Goal: Task Accomplishment & Management: Use online tool/utility

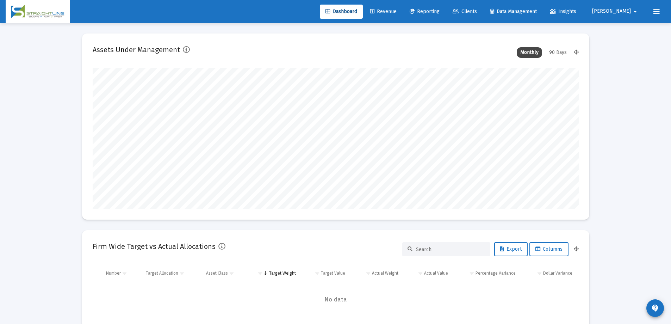
scroll to position [141, 262]
click at [440, 8] on span "Reporting" at bounding box center [425, 11] width 30 height 6
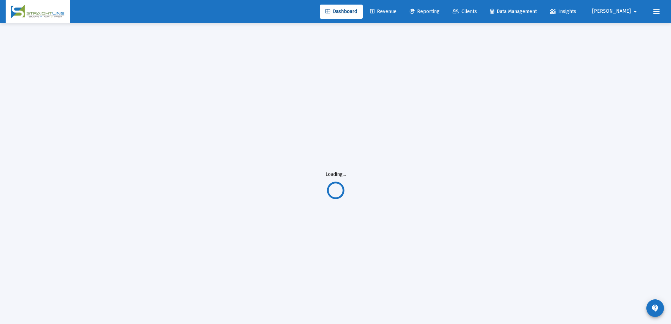
click at [440, 14] on span "Reporting" at bounding box center [425, 11] width 30 height 6
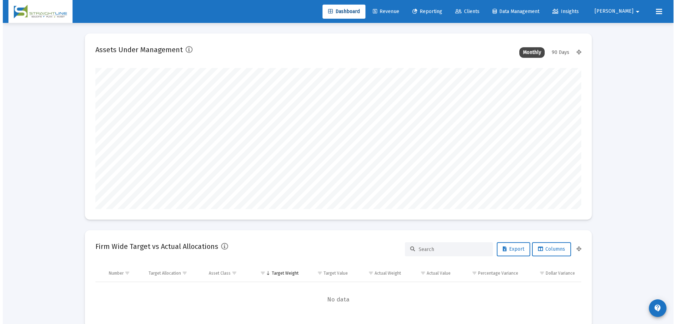
scroll to position [141, 262]
click at [440, 8] on span "Reporting" at bounding box center [425, 11] width 30 height 6
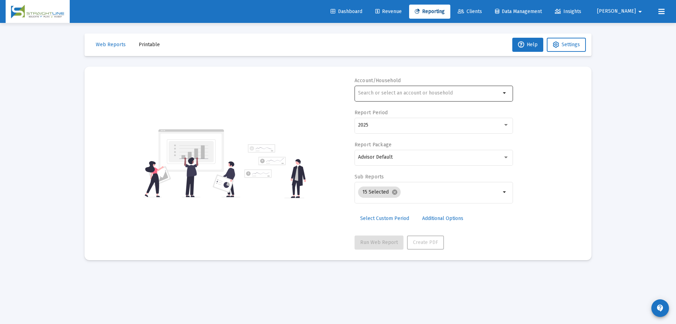
click at [441, 93] on input "text" at bounding box center [429, 93] width 143 height 6
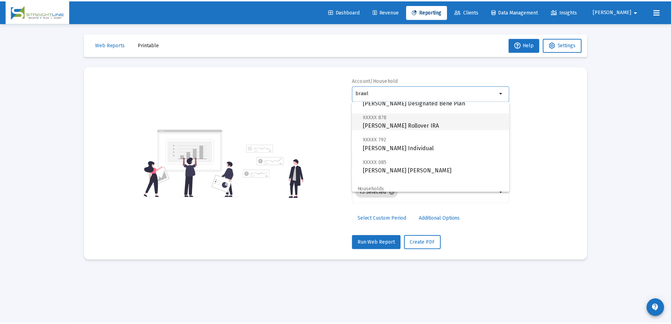
scroll to position [163, 0]
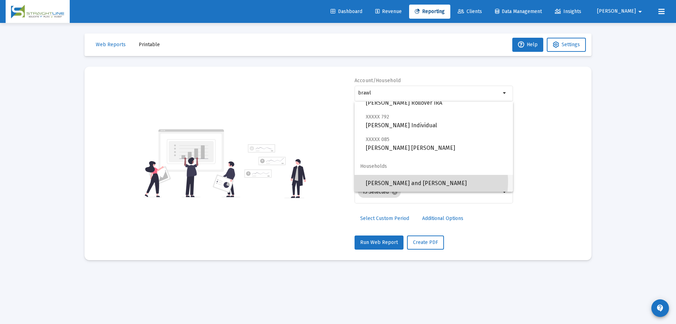
click at [426, 181] on span "[PERSON_NAME] and [PERSON_NAME]" at bounding box center [437, 183] width 142 height 17
type input "[PERSON_NAME] and [PERSON_NAME]"
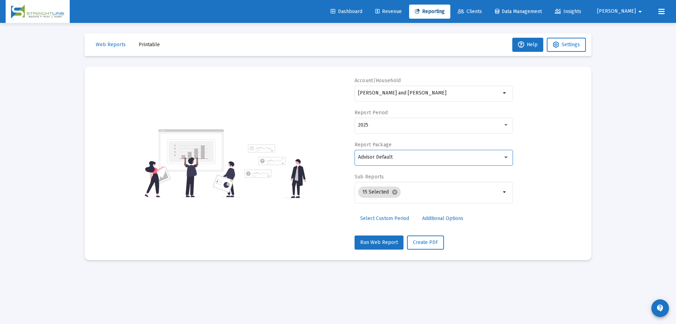
click at [426, 159] on div "Advisor Default" at bounding box center [430, 157] width 145 height 6
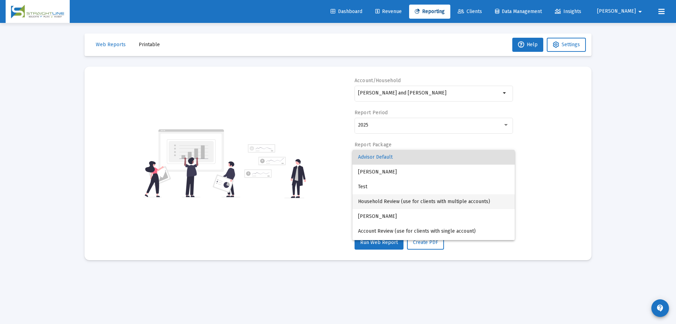
click at [433, 203] on span "Household Review (use for clients with multiple accounts)" at bounding box center [433, 201] width 151 height 15
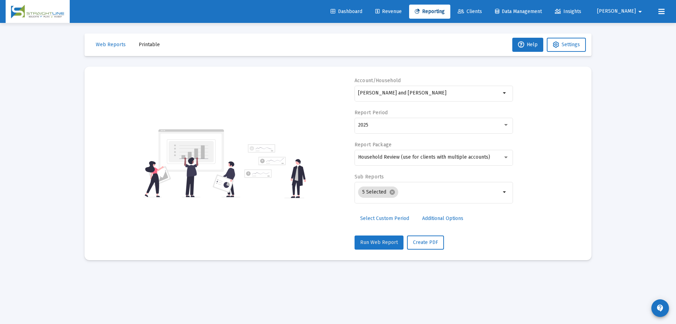
click at [385, 243] on span "Run Web Report" at bounding box center [379, 242] width 38 height 6
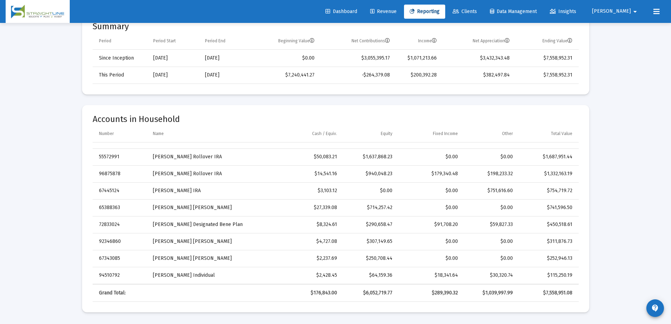
scroll to position [146, 0]
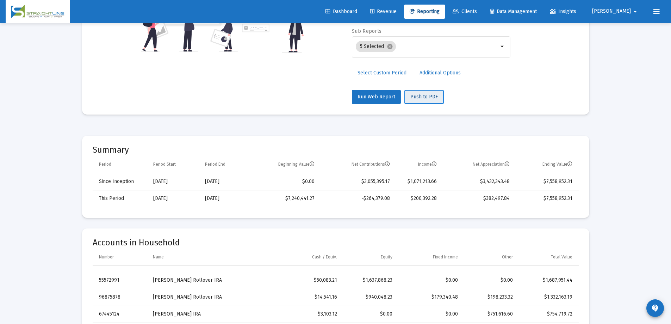
click at [419, 94] on span "Push to PDF" at bounding box center [423, 97] width 27 height 6
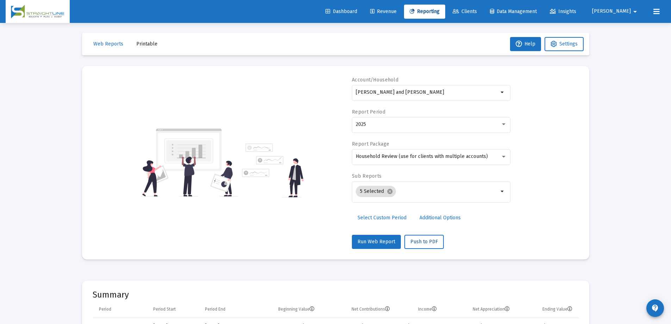
scroll to position [0, 0]
click at [145, 47] on span "Printable" at bounding box center [146, 45] width 21 height 6
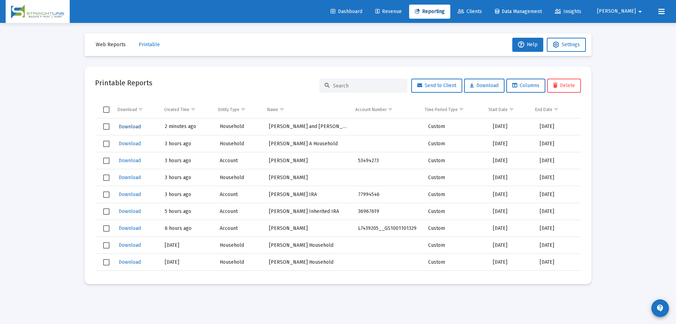
click at [127, 125] on span "Download" at bounding box center [130, 127] width 22 height 6
click at [450, 16] on link "Reporting" at bounding box center [429, 12] width 41 height 14
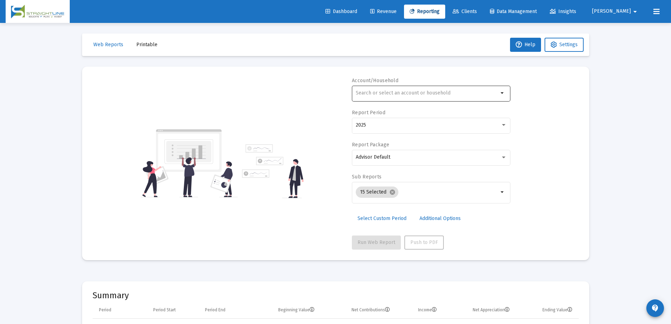
click at [392, 93] on input "text" at bounding box center [427, 93] width 143 height 6
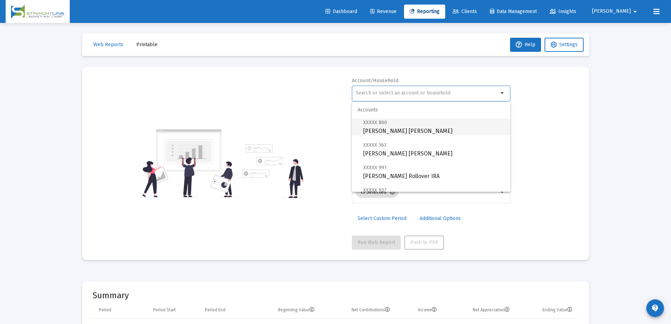
click at [388, 124] on span "XXXXX 860 [PERSON_NAME] [PERSON_NAME]" at bounding box center [434, 126] width 142 height 17
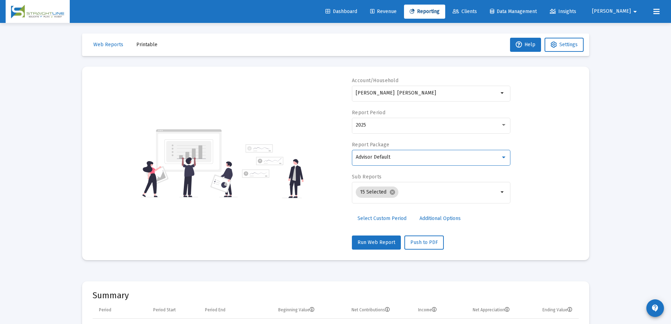
click at [422, 155] on div "Advisor Default" at bounding box center [428, 157] width 145 height 6
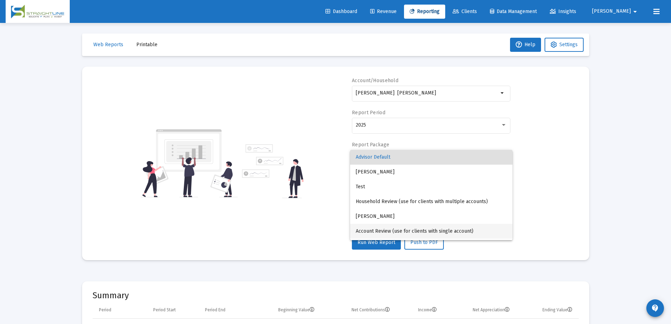
click at [466, 228] on span "Account Review (use for clients with single account)" at bounding box center [431, 231] width 151 height 15
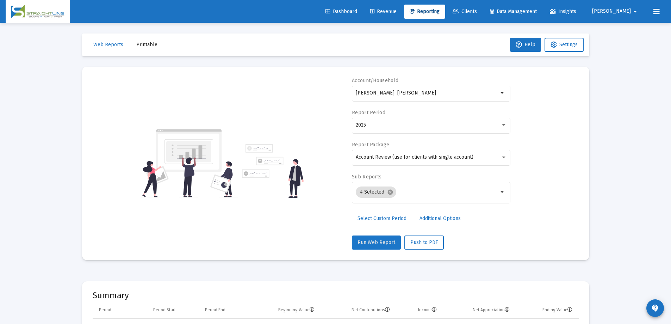
click at [388, 241] on span "Run Web Report" at bounding box center [377, 242] width 38 height 6
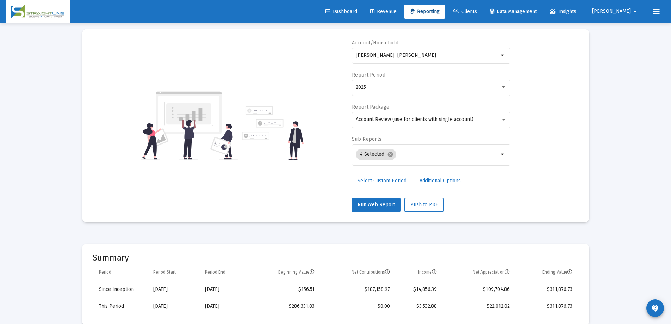
scroll to position [141, 0]
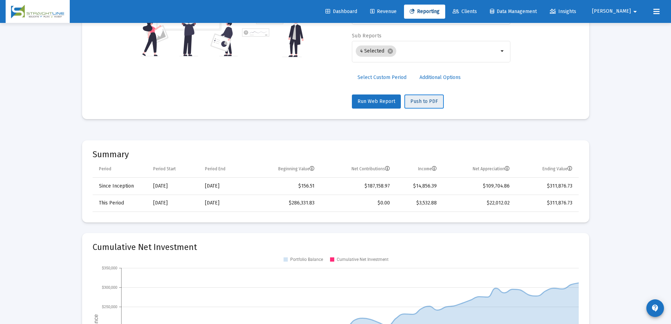
click at [423, 104] on span "Push to PDF" at bounding box center [423, 101] width 27 height 6
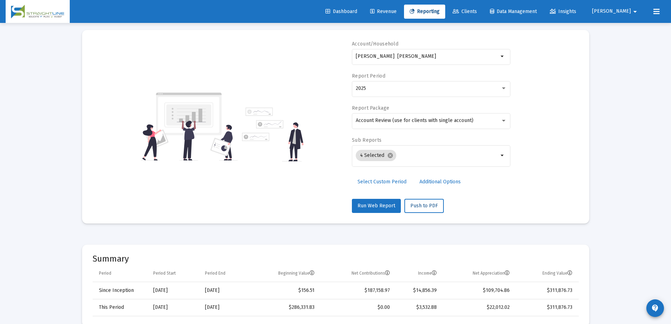
scroll to position [0, 0]
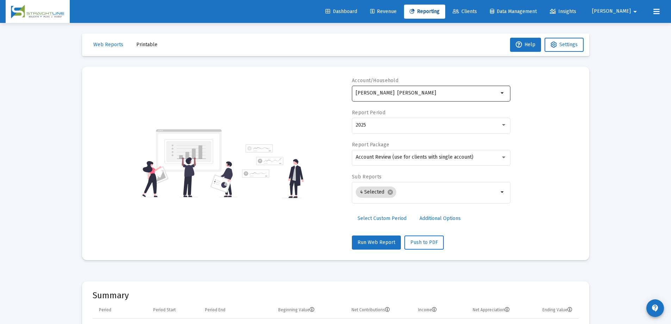
click at [485, 91] on input "[PERSON_NAME] [PERSON_NAME]" at bounding box center [427, 93] width 143 height 6
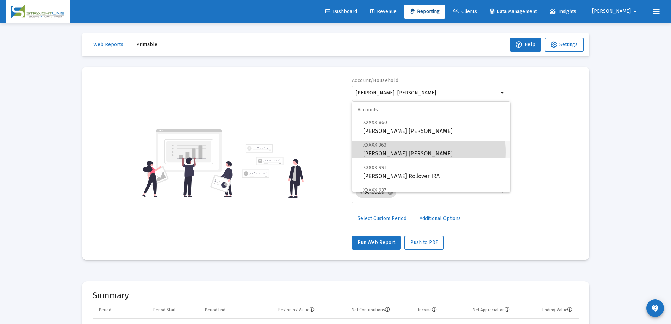
click at [409, 152] on span "XXXXX 363 [PERSON_NAME] [PERSON_NAME]" at bounding box center [434, 149] width 142 height 17
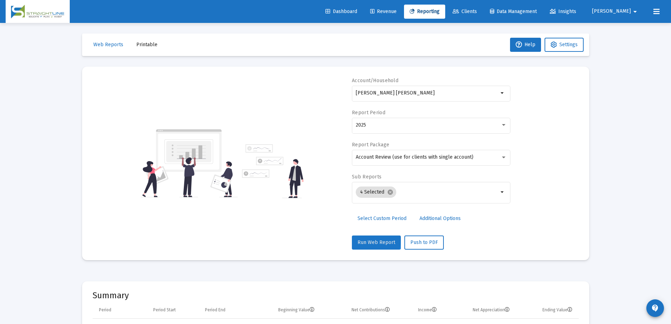
click at [371, 240] on span "Run Web Report" at bounding box center [377, 242] width 38 height 6
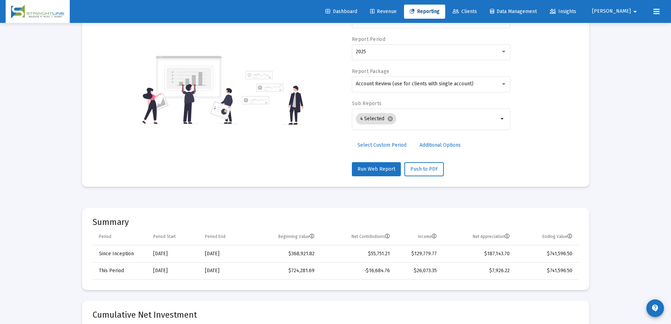
scroll to position [141, 0]
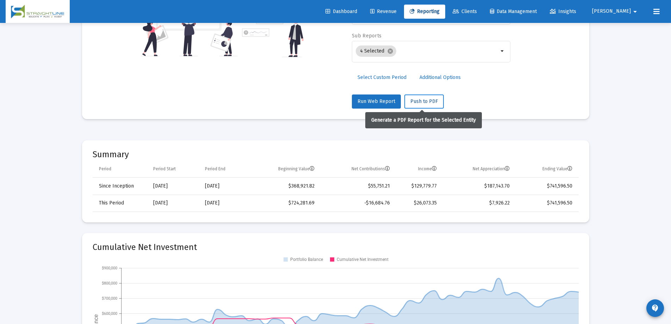
click at [418, 104] on span "Push to PDF" at bounding box center [423, 101] width 27 height 6
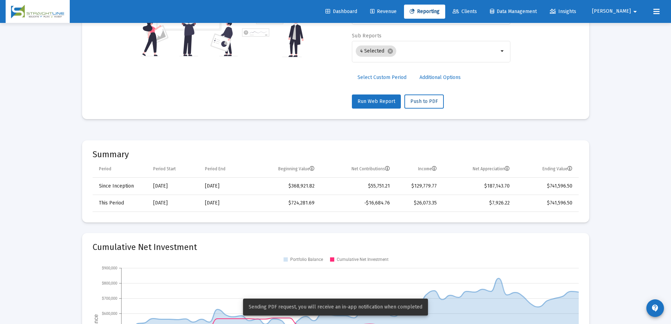
scroll to position [0, 0]
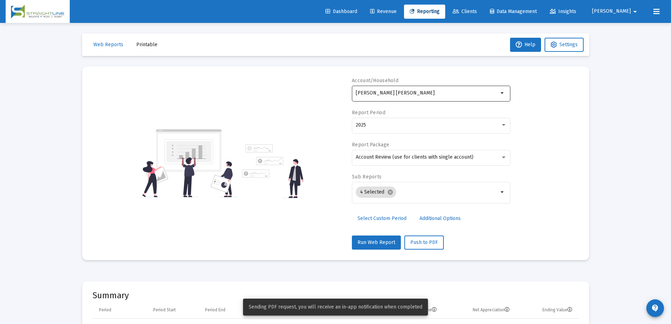
click at [427, 98] on div "[PERSON_NAME] [PERSON_NAME]" at bounding box center [427, 92] width 143 height 17
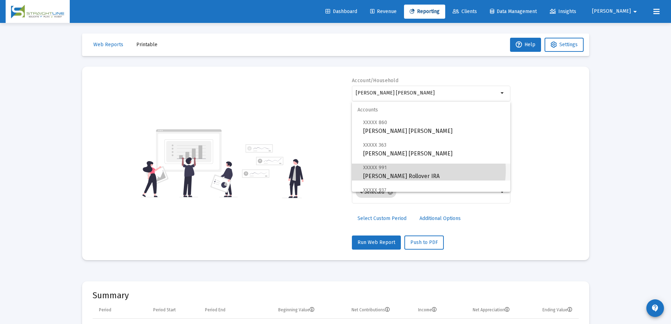
click at [420, 170] on span "XXXXX 991 [PERSON_NAME] Rollover IRA" at bounding box center [434, 171] width 142 height 17
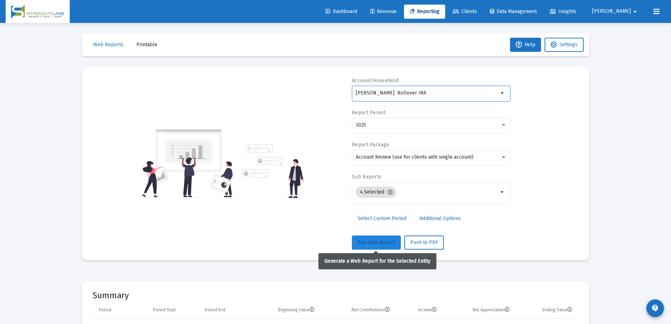
click at [376, 244] on span "Run Web Report" at bounding box center [377, 242] width 38 height 6
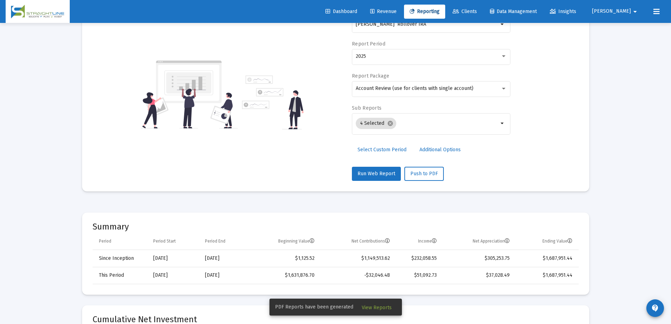
scroll to position [106, 0]
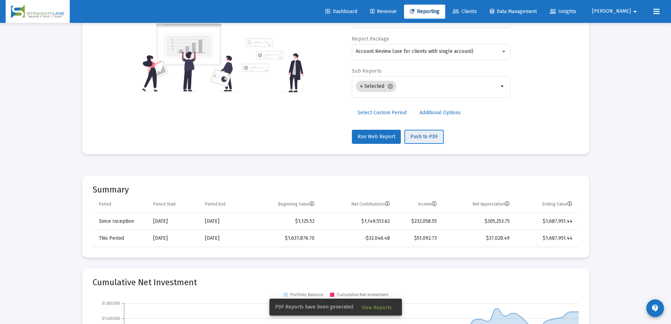
click at [416, 136] on span "Push to PDF" at bounding box center [423, 137] width 27 height 6
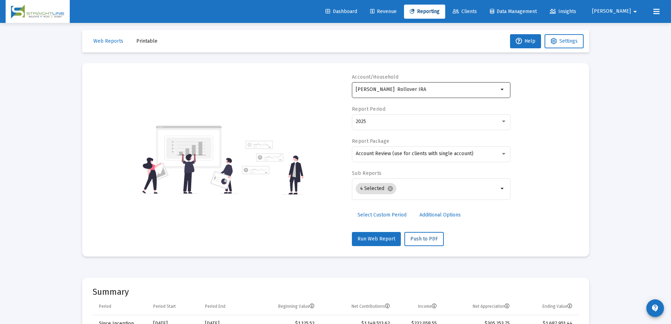
scroll to position [0, 0]
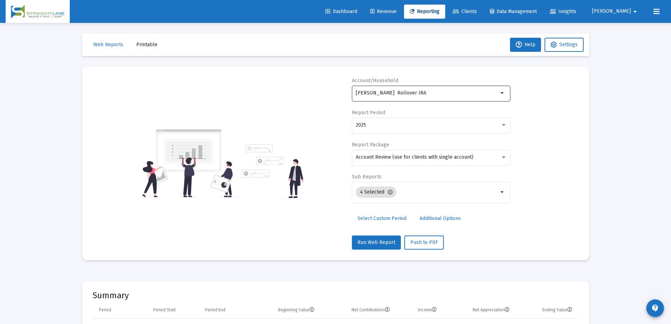
click at [481, 94] on input "[PERSON_NAME] Rollover IRA" at bounding box center [427, 93] width 143 height 6
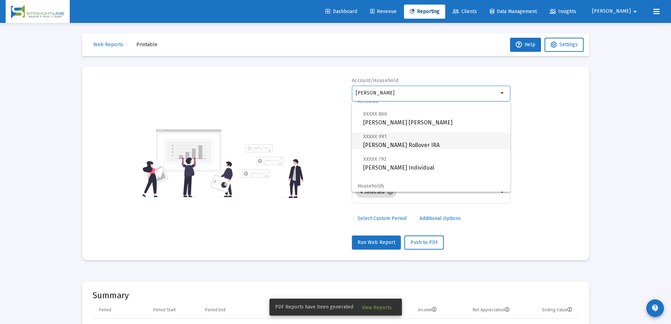
scroll to position [11, 0]
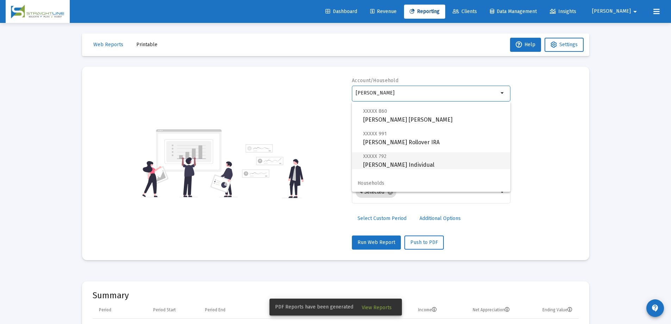
click at [390, 163] on span "XXXXX 792 [PERSON_NAME] Individual" at bounding box center [434, 160] width 142 height 17
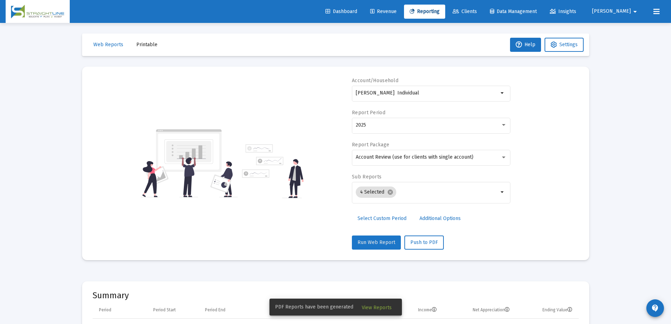
click at [385, 240] on span "Run Web Report" at bounding box center [377, 242] width 38 height 6
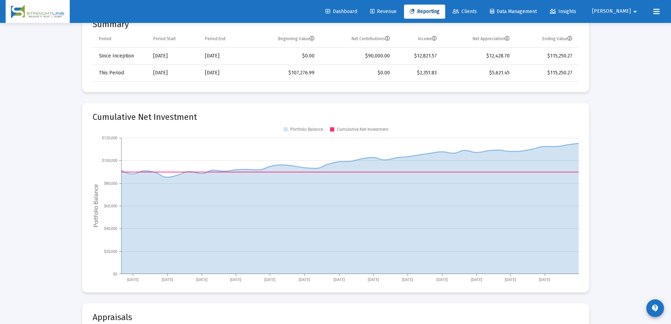
scroll to position [176, 0]
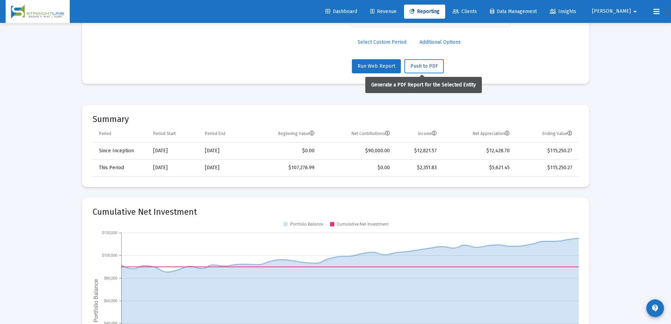
click at [416, 67] on span "Push to PDF" at bounding box center [423, 66] width 27 height 6
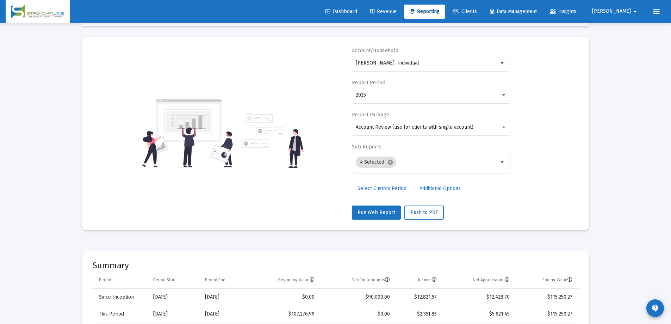
scroll to position [0, 0]
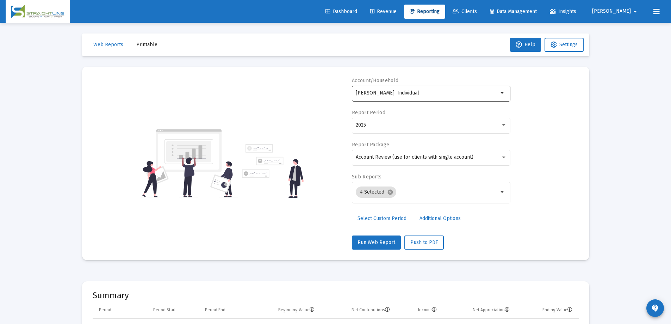
click at [454, 97] on div "[PERSON_NAME] Individual" at bounding box center [427, 92] width 143 height 17
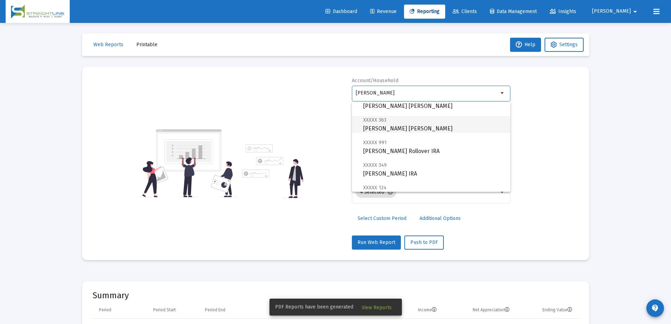
scroll to position [35, 0]
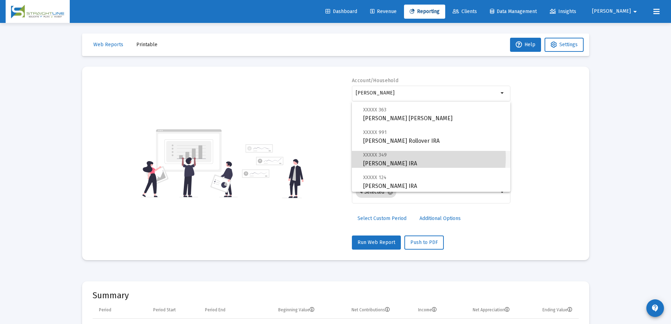
click at [408, 157] on span "XXXXX 349 [PERSON_NAME] IRA" at bounding box center [434, 158] width 142 height 17
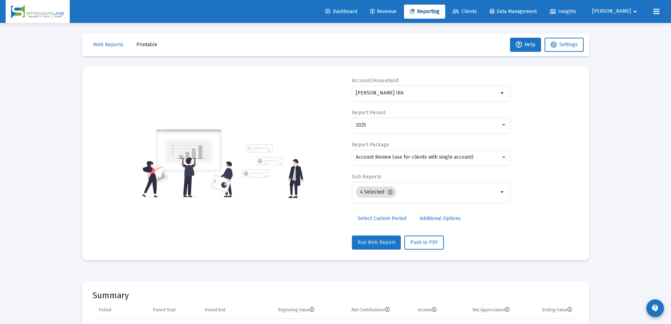
click at [388, 245] on span "Run Web Report" at bounding box center [377, 242] width 38 height 6
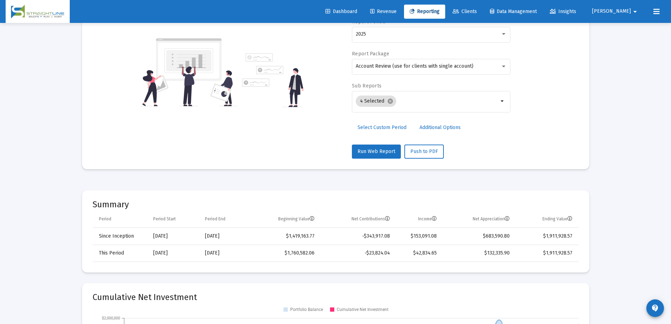
scroll to position [106, 0]
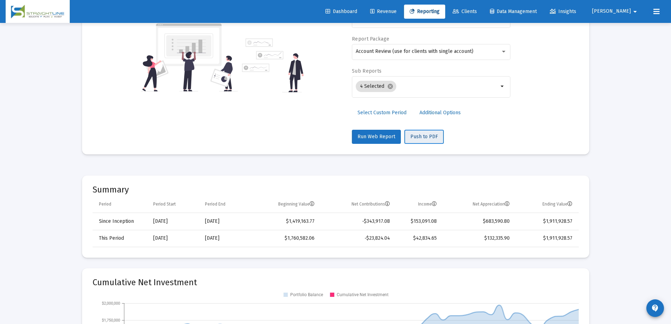
click at [420, 138] on span "Push to PDF" at bounding box center [423, 137] width 27 height 6
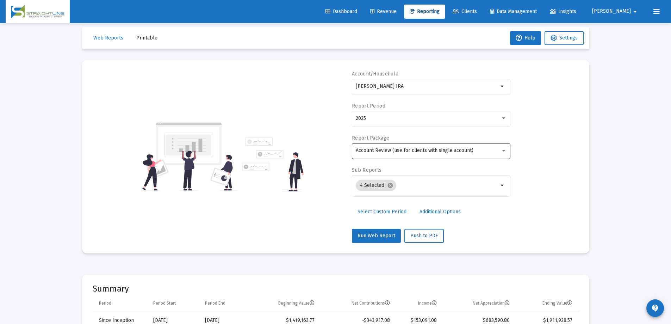
scroll to position [0, 0]
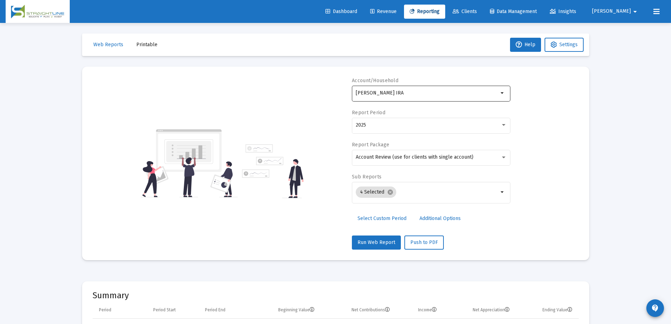
click at [489, 93] on input "[PERSON_NAME] IRA" at bounding box center [427, 93] width 143 height 6
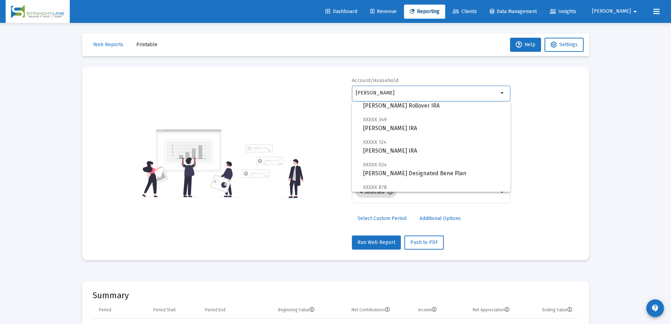
scroll to position [106, 0]
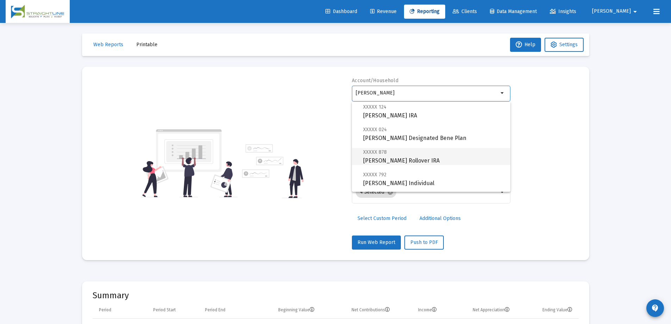
click at [392, 152] on span "XXXXX 878 [PERSON_NAME] Rollover IRA" at bounding box center [434, 156] width 142 height 17
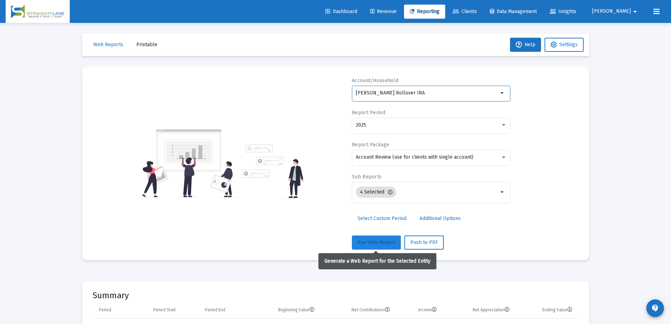
click at [381, 244] on span "Run Web Report" at bounding box center [377, 242] width 38 height 6
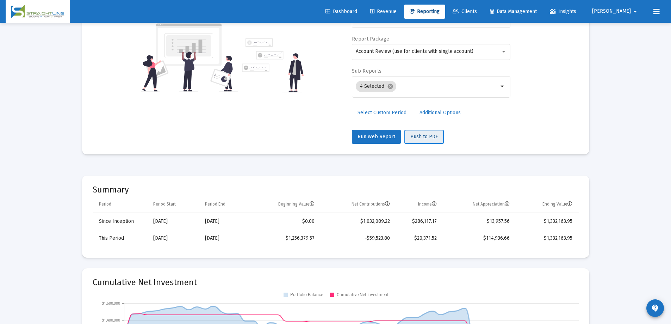
click at [426, 134] on span "Push to PDF" at bounding box center [423, 137] width 27 height 6
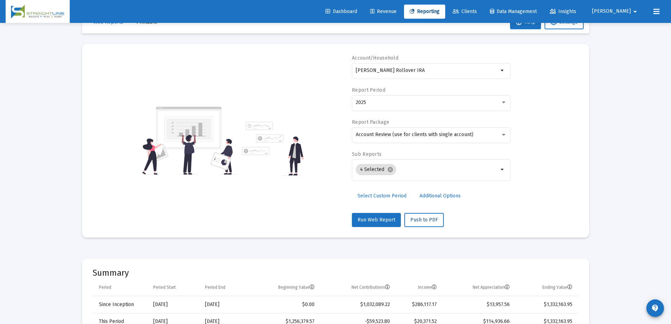
scroll to position [0, 0]
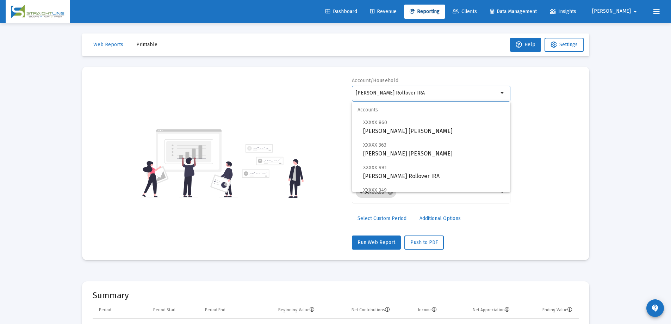
click at [434, 92] on input "[PERSON_NAME] Rollover IRA" at bounding box center [427, 93] width 143 height 6
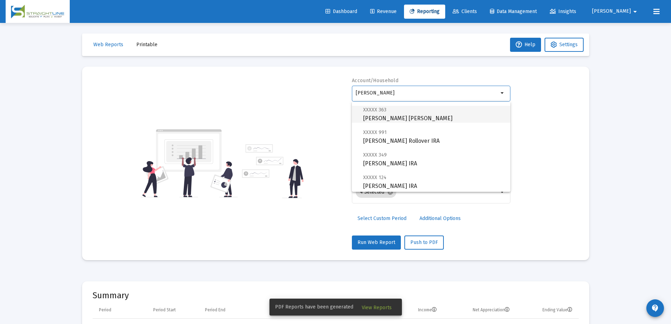
scroll to position [70, 0]
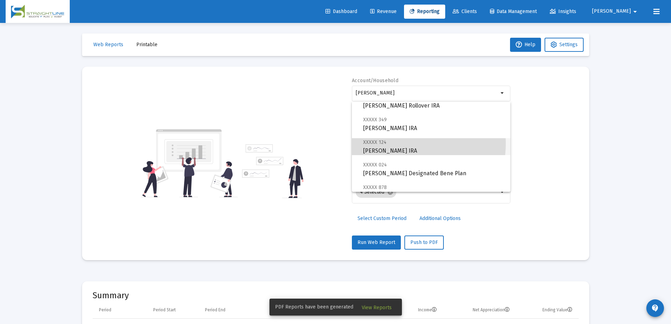
click at [395, 143] on span "XXXXX 124 [PERSON_NAME] IRA" at bounding box center [434, 146] width 142 height 17
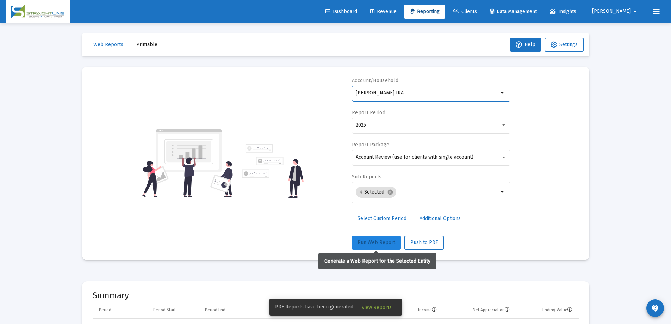
click at [388, 243] on span "Run Web Report" at bounding box center [377, 242] width 38 height 6
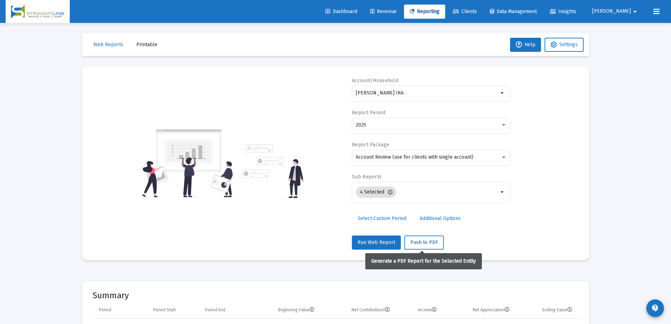
click at [421, 244] on span "Push to PDF" at bounding box center [423, 242] width 27 height 6
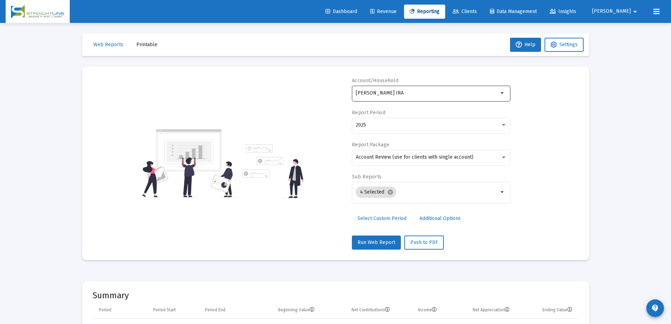
click at [432, 99] on div "[PERSON_NAME] IRA" at bounding box center [427, 92] width 143 height 17
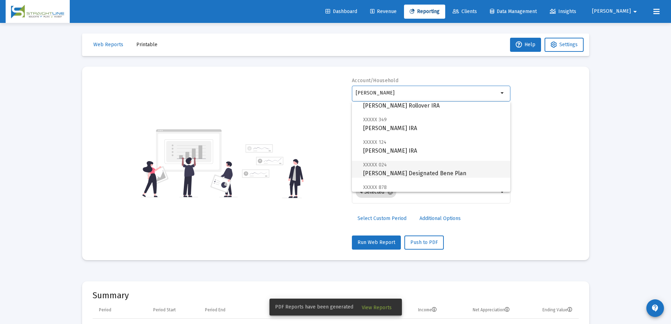
click at [409, 168] on span "XXXXX 024 [PERSON_NAME] Designated Bene Plan" at bounding box center [434, 168] width 142 height 17
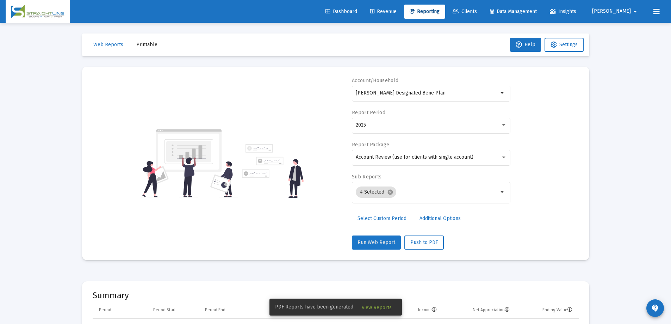
click at [383, 244] on span "Run Web Report" at bounding box center [377, 242] width 38 height 6
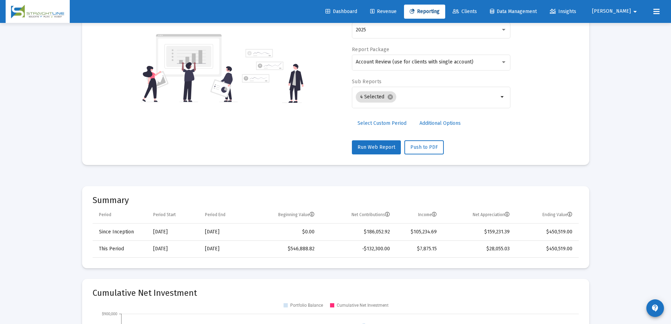
scroll to position [106, 0]
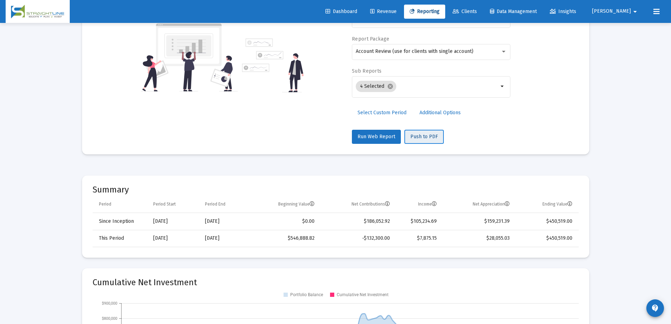
click at [426, 137] on span "Push to PDF" at bounding box center [423, 137] width 27 height 6
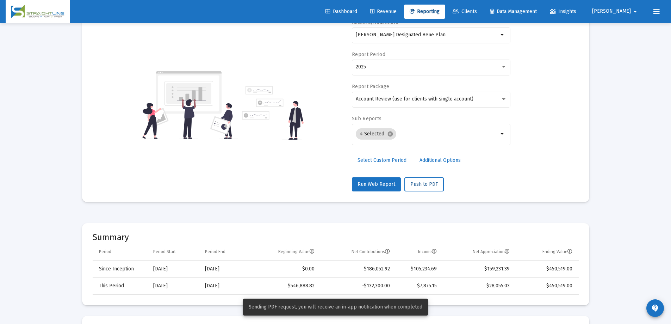
scroll to position [0, 0]
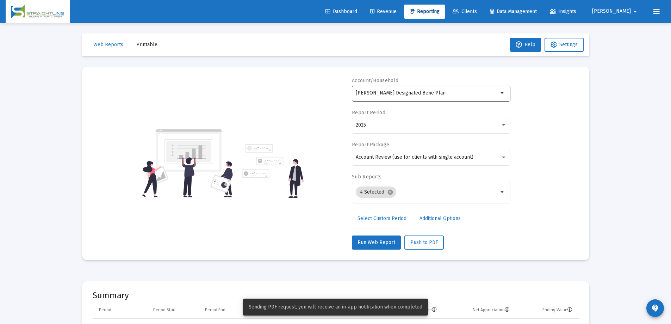
click at [455, 95] on input "[PERSON_NAME] Designated Bene Plan" at bounding box center [427, 93] width 143 height 6
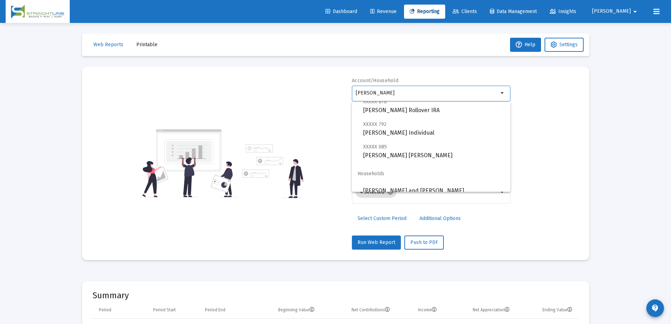
scroll to position [163, 0]
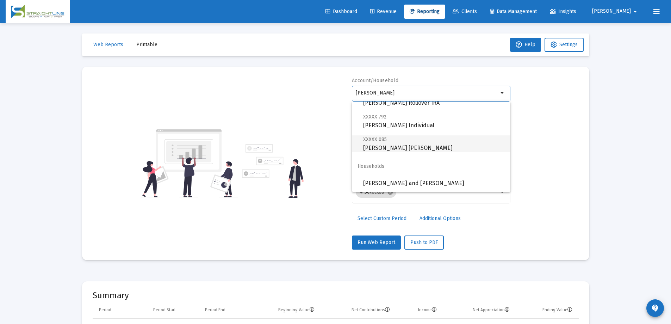
click at [425, 143] on span "XXXXX 085 [PERSON_NAME] [PERSON_NAME]" at bounding box center [434, 143] width 142 height 17
type input "[PERSON_NAME] [PERSON_NAME]"
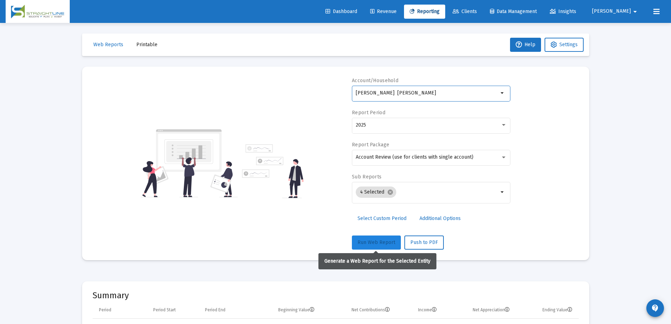
click at [382, 245] on button "Run Web Report" at bounding box center [376, 242] width 49 height 14
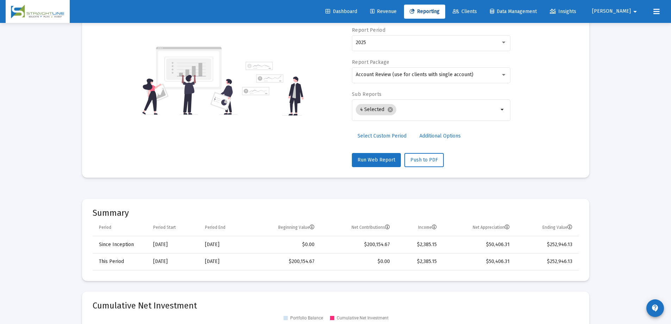
scroll to position [106, 0]
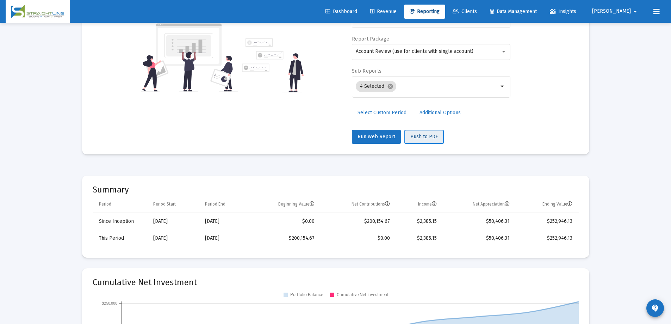
click at [421, 139] on span "Push to PDF" at bounding box center [423, 137] width 27 height 6
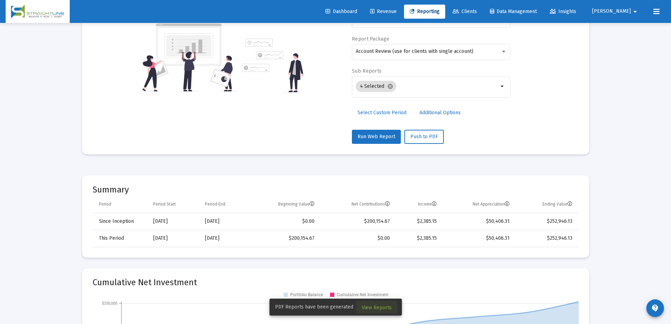
click at [372, 309] on span "View Reports" at bounding box center [377, 307] width 30 height 6
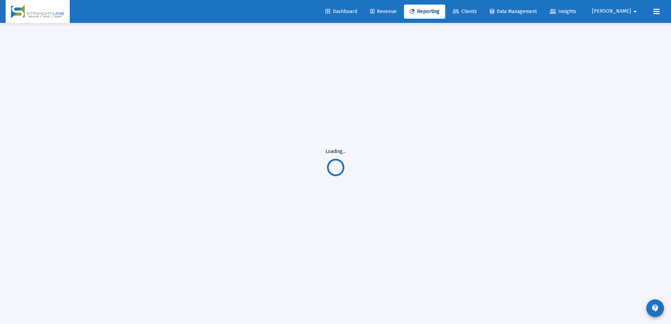
scroll to position [23, 0]
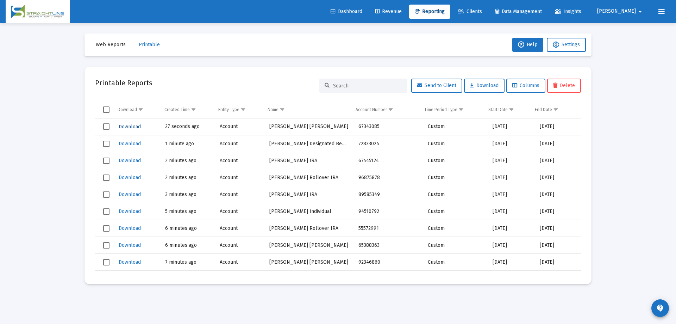
click at [129, 125] on span "Download" at bounding box center [130, 127] width 22 height 6
click at [132, 144] on span "Download" at bounding box center [130, 144] width 22 height 6
click at [125, 260] on span "Download" at bounding box center [130, 262] width 22 height 6
click at [130, 211] on span "Download" at bounding box center [130, 211] width 22 height 6
click at [122, 174] on button "Download" at bounding box center [130, 177] width 24 height 10
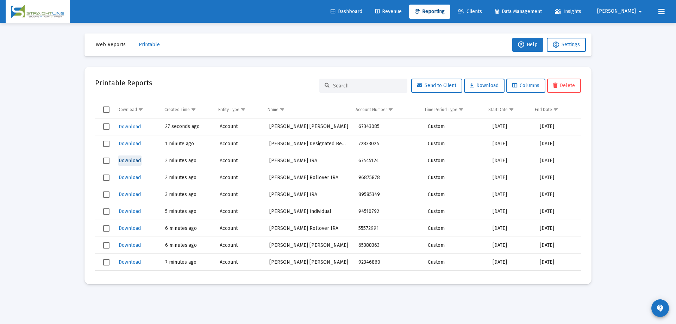
click at [123, 159] on span "Download" at bounding box center [130, 160] width 22 height 6
click at [134, 245] on span "Download" at bounding box center [130, 245] width 22 height 6
click at [135, 195] on span "Download" at bounding box center [130, 194] width 22 height 6
click at [123, 226] on span "Download" at bounding box center [130, 228] width 22 height 6
click at [631, 8] on span "[PERSON_NAME]" at bounding box center [617, 11] width 39 height 6
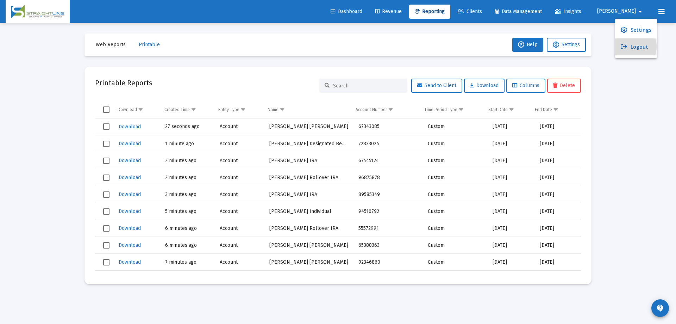
click at [629, 47] on button "Logout" at bounding box center [636, 46] width 42 height 17
